Goal: Transaction & Acquisition: Purchase product/service

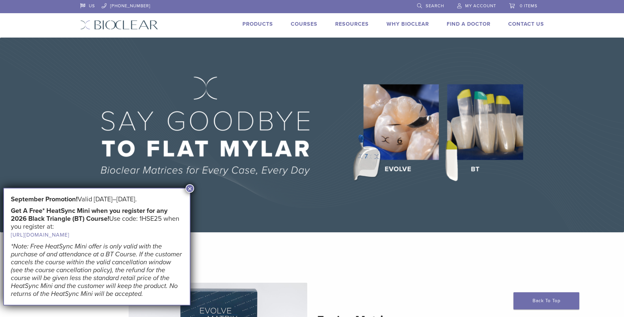
click at [190, 188] on button "×" at bounding box center [190, 188] width 9 height 9
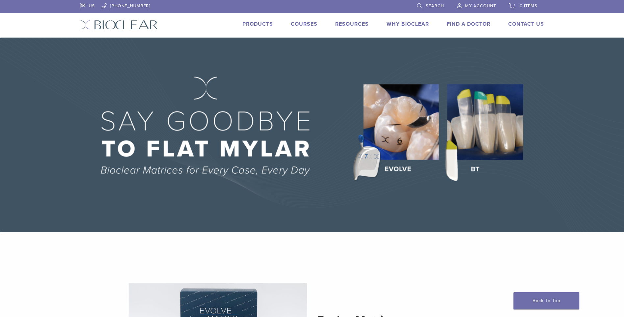
click at [472, 144] on img at bounding box center [312, 135] width 624 height 194
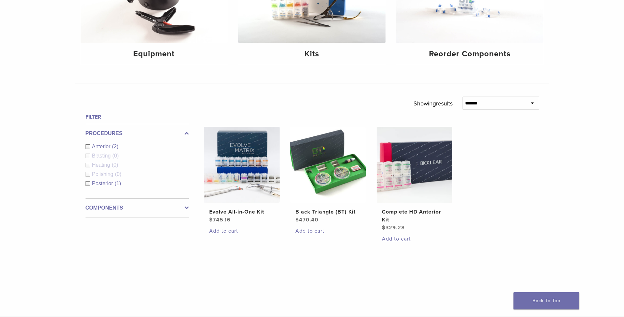
scroll to position [165, 0]
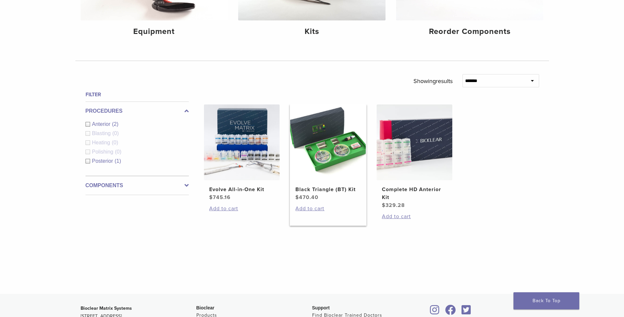
click at [310, 185] on h2 "Black Triangle (BT) Kit" at bounding box center [328, 189] width 65 height 8
